Goal: Find specific page/section: Find specific page/section

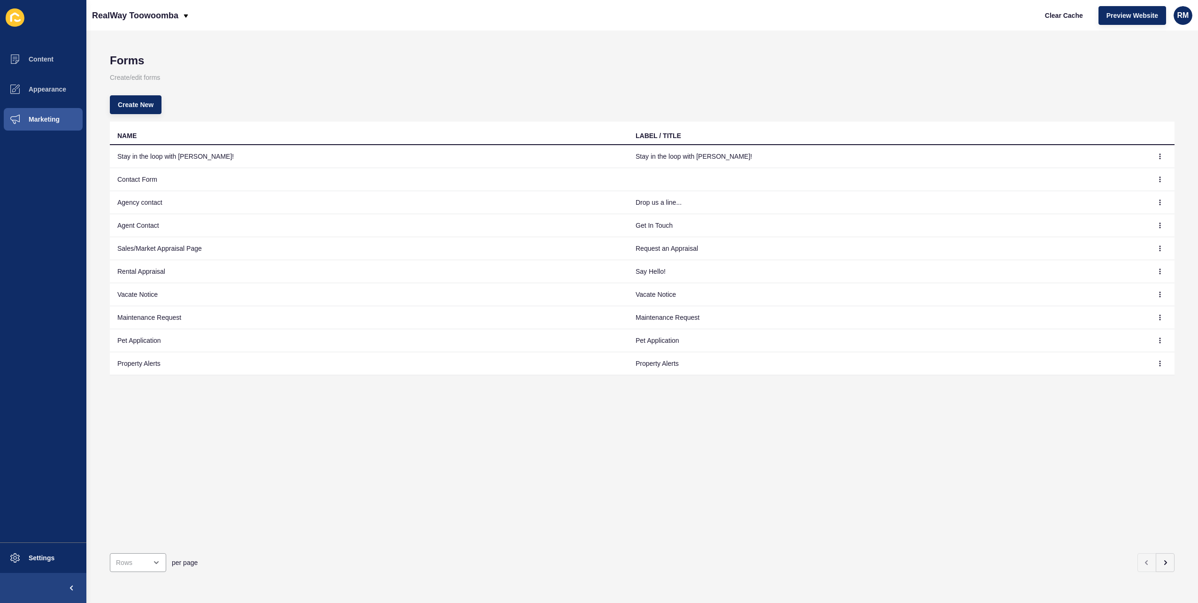
click at [416, 54] on h1 "Forms" at bounding box center [642, 60] width 1065 height 13
click at [545, 45] on div "Forms Create/edit forms Create New NAME LABEL / TITLE Stay in the loop with [PE…" at bounding box center [642, 317] width 1112 height 572
click at [385, 31] on div "Forms Create/edit forms Create New NAME LABEL / TITLE Stay in the loop with [PE…" at bounding box center [642, 317] width 1112 height 572
click at [467, 34] on div "Forms Create/edit forms Create New NAME LABEL / TITLE Stay in the loop with [PE…" at bounding box center [642, 317] width 1112 height 572
click at [442, 42] on div "Forms Create/edit forms Create New NAME LABEL / TITLE Stay in the loop with [PE…" at bounding box center [642, 317] width 1112 height 572
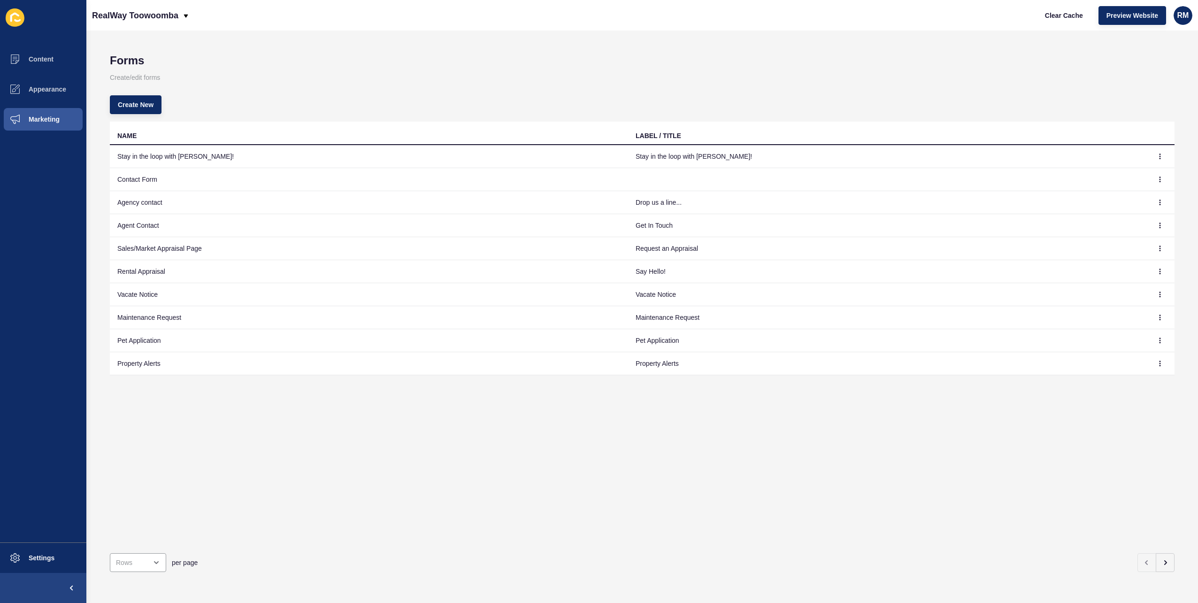
click at [472, 41] on div "Forms Create/edit forms Create New NAME LABEL / TITLE Stay in the loop with [PE…" at bounding box center [642, 317] width 1112 height 572
click at [290, 85] on p "Create/edit forms" at bounding box center [642, 77] width 1065 height 21
click at [111, 553] on div "close menu" at bounding box center [138, 562] width 56 height 19
click at [150, 512] on div "50 Rows" at bounding box center [140, 511] width 46 height 9
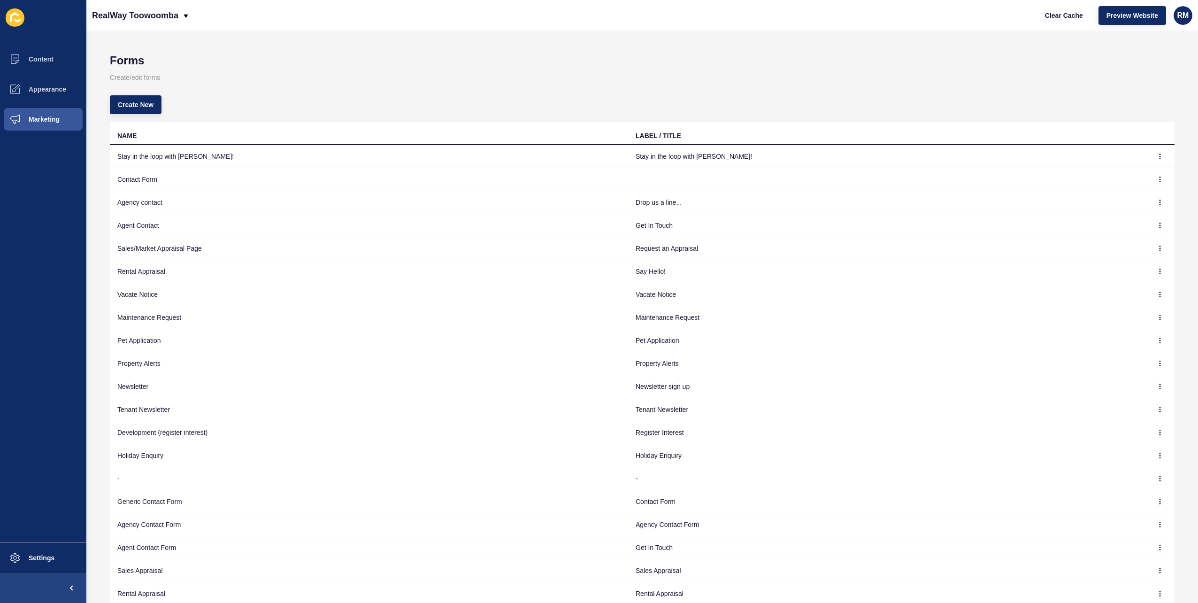
click at [472, 67] on p "Create/edit forms" at bounding box center [642, 77] width 1065 height 21
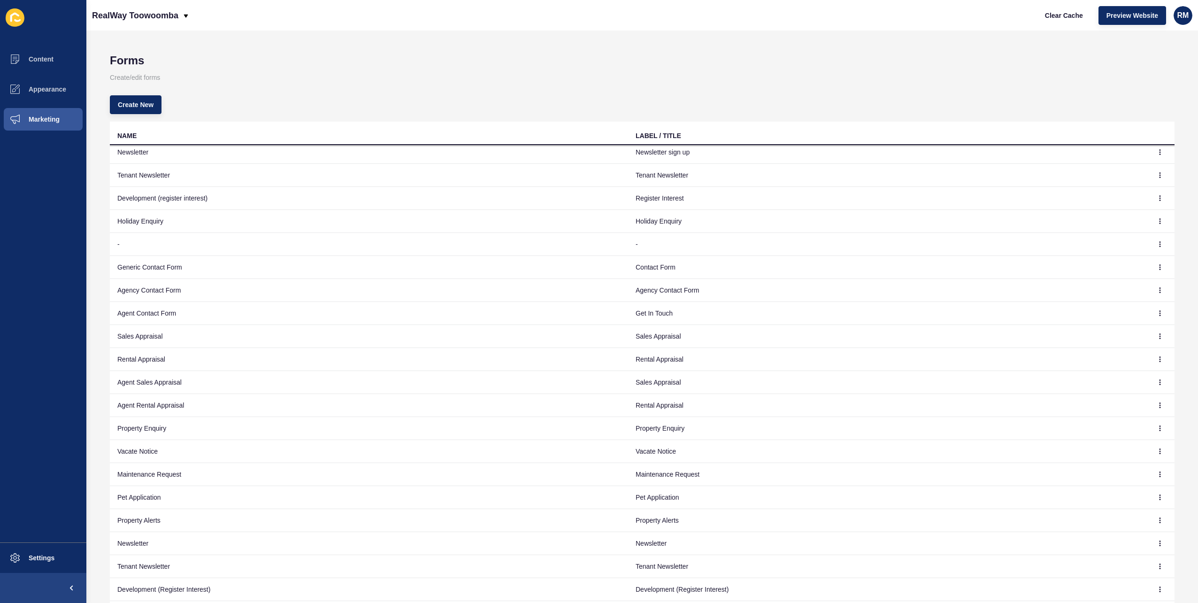
scroll to position [101, 0]
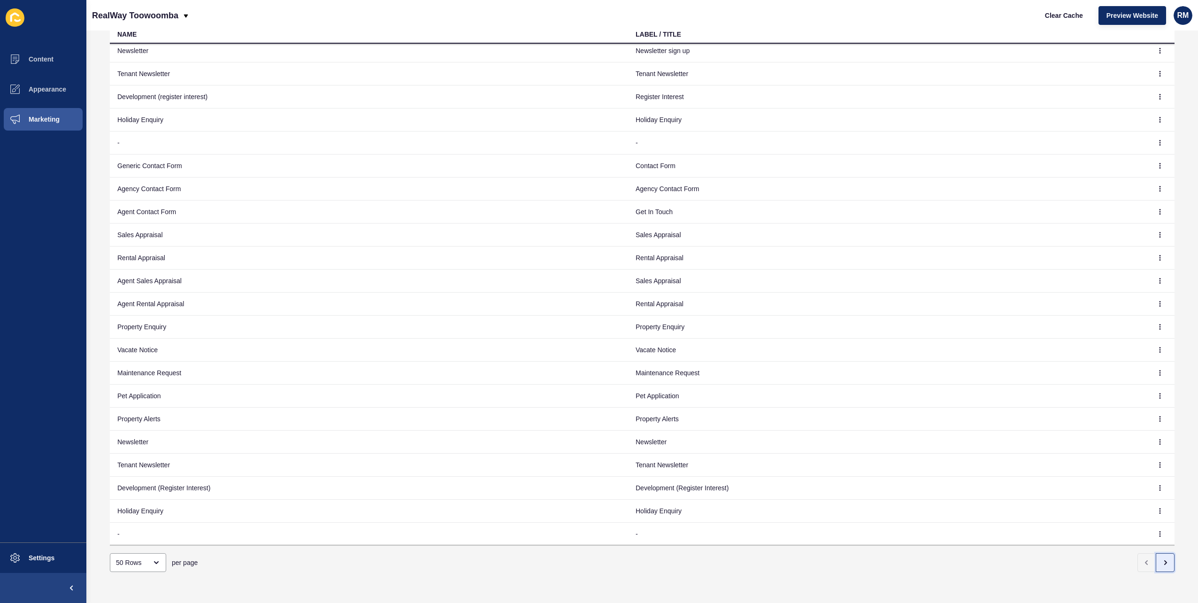
click at [1164, 553] on button "button" at bounding box center [1165, 562] width 19 height 19
click at [1162, 556] on button "button" at bounding box center [1165, 562] width 19 height 19
click at [1167, 554] on button "button" at bounding box center [1165, 562] width 19 height 19
click at [124, 566] on div "50 Rows per page" at bounding box center [642, 563] width 1065 height 34
click at [132, 558] on div "50 Rows" at bounding box center [131, 562] width 31 height 9
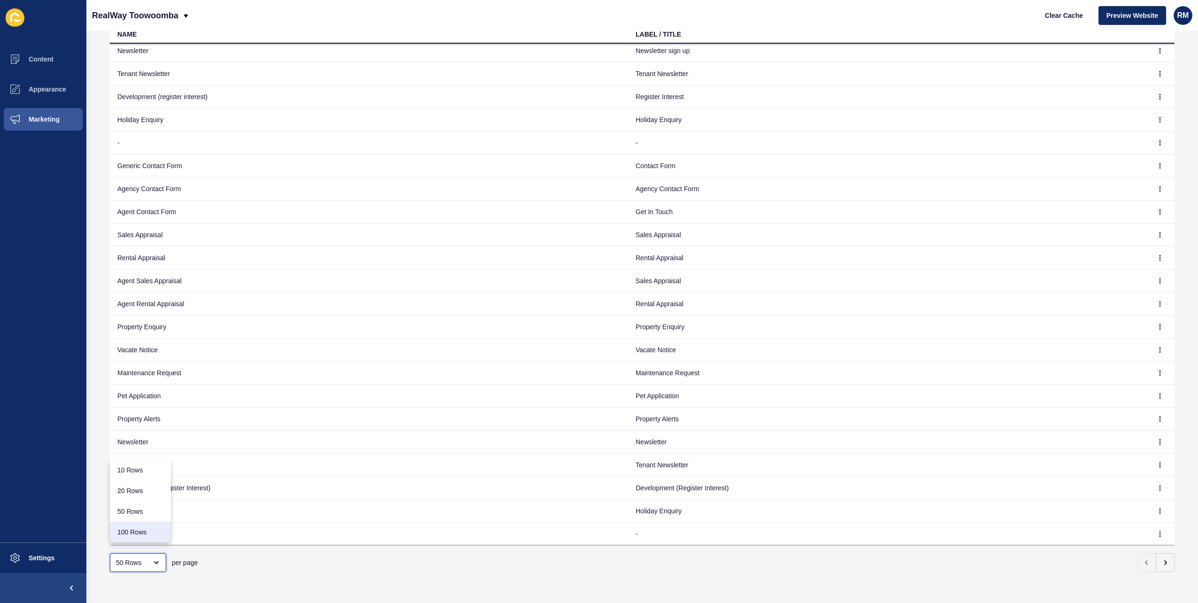
click at [136, 528] on div "100 Rows" at bounding box center [140, 531] width 46 height 9
type input "100 Rows"
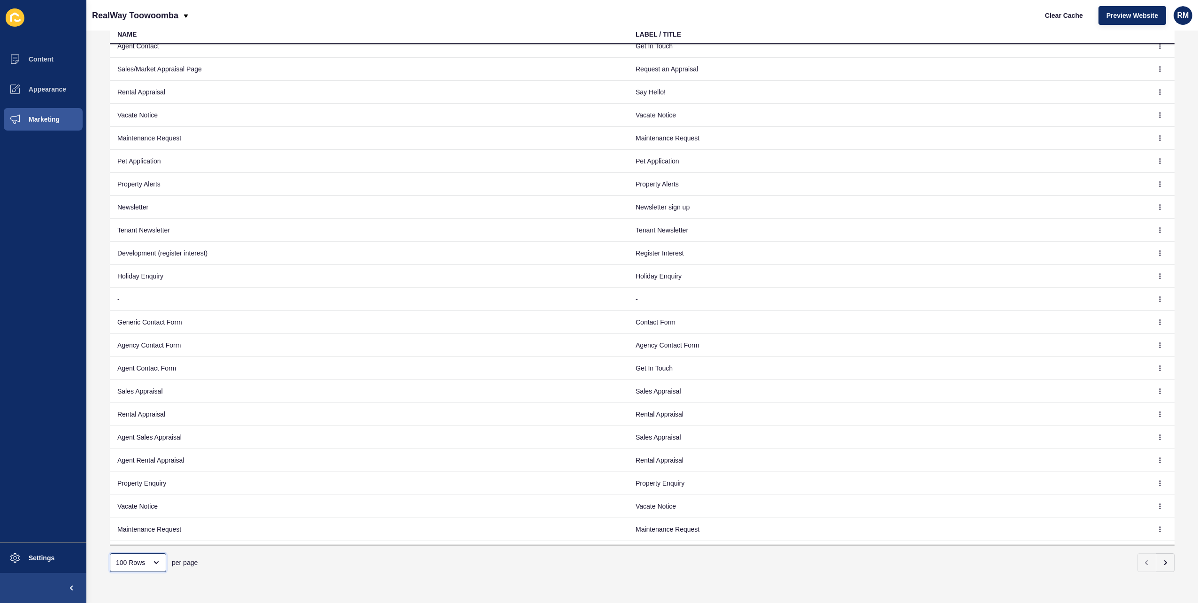
scroll to position [243, 0]
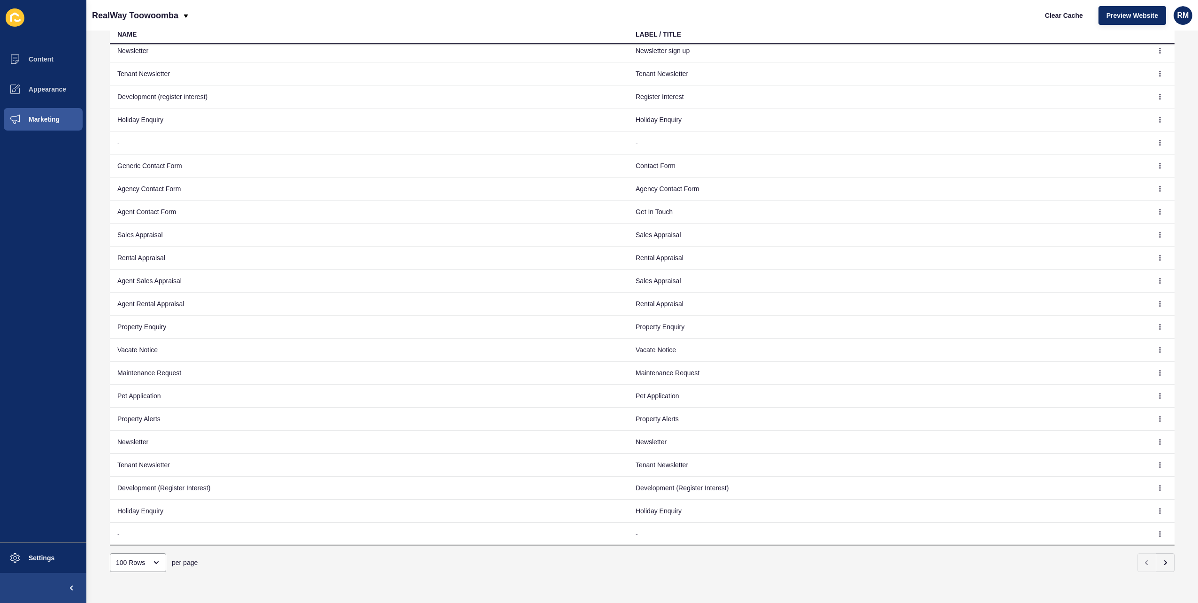
click at [1161, 546] on div "100 Rows per page" at bounding box center [642, 563] width 1065 height 34
click at [1162, 559] on icon "button" at bounding box center [1166, 563] width 8 height 8
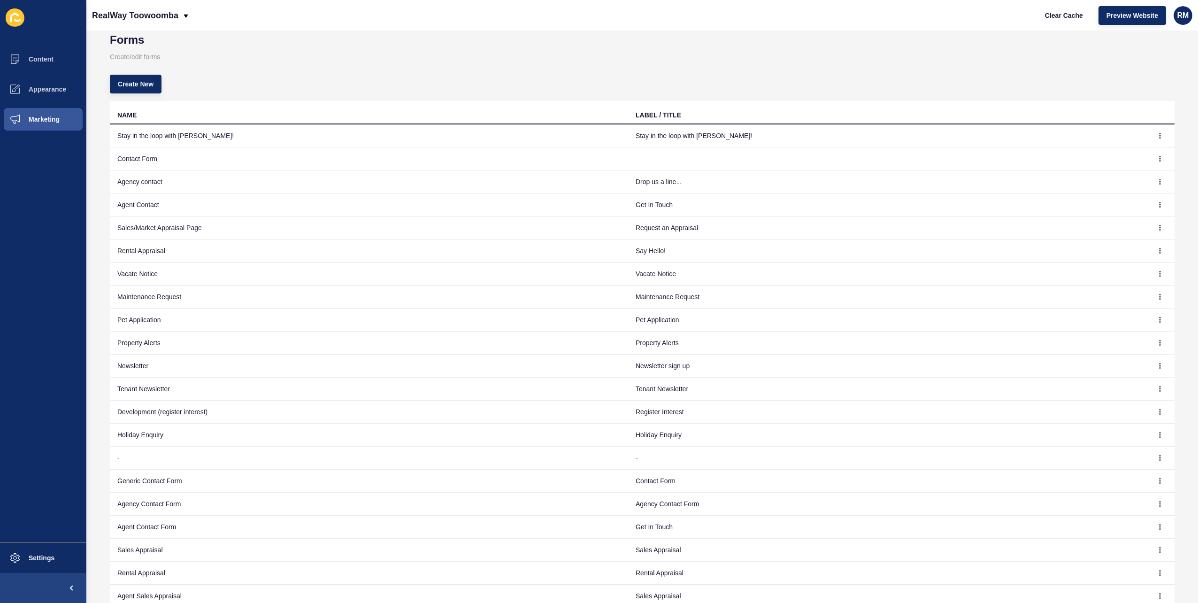
scroll to position [0, 0]
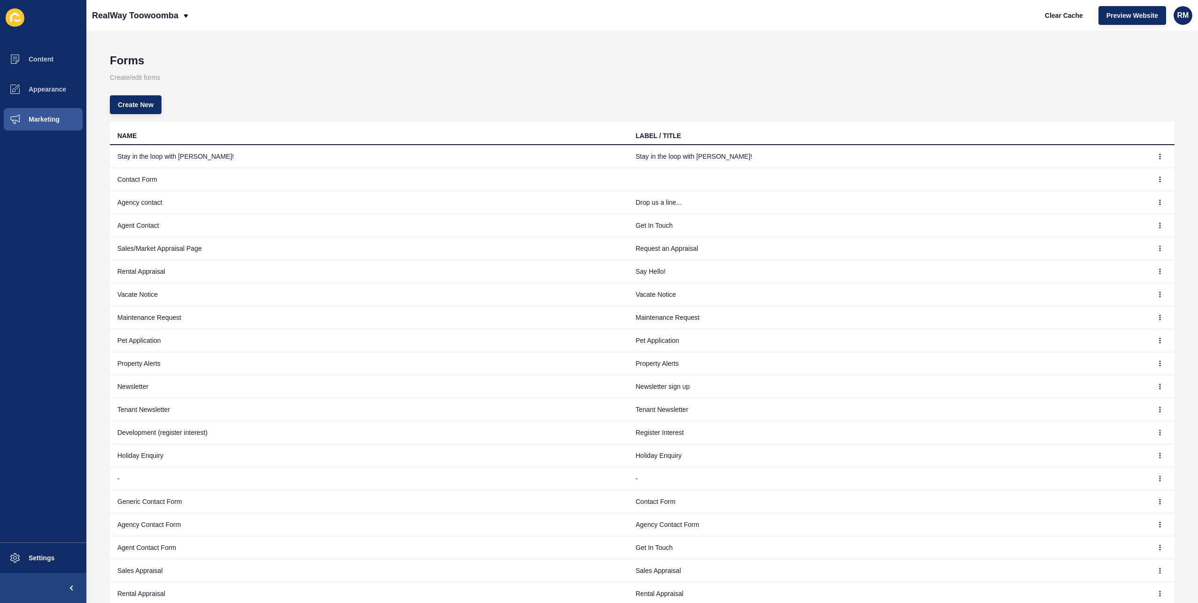
click at [344, 81] on p "Create/edit forms" at bounding box center [642, 77] width 1065 height 21
click at [397, 50] on div "Forms Create/edit forms Create New NAME LABEL / TITLE Stay in the loop with [PE…" at bounding box center [642, 317] width 1112 height 572
click at [503, 65] on h1 "Forms" at bounding box center [642, 60] width 1065 height 13
